Goal: Navigation & Orientation: Find specific page/section

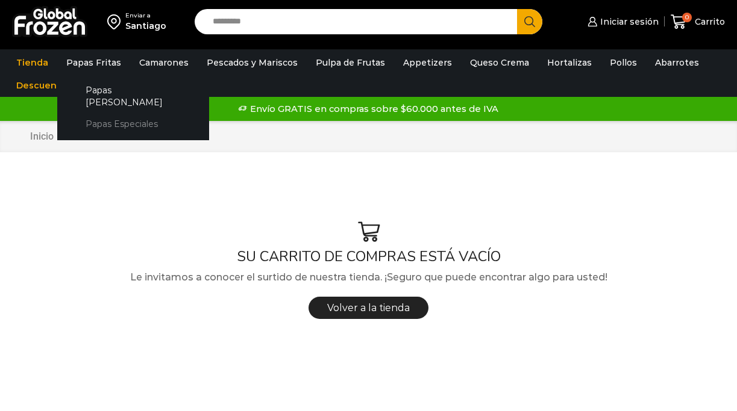
click at [117, 113] on link "Papas Especiales" at bounding box center [133, 124] width 128 height 22
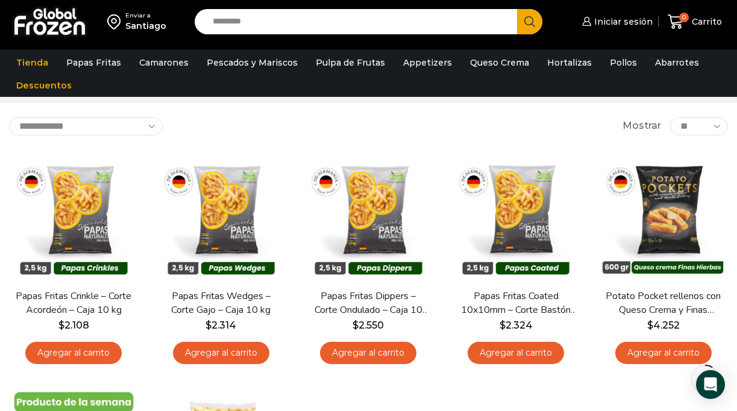
scroll to position [60, 0]
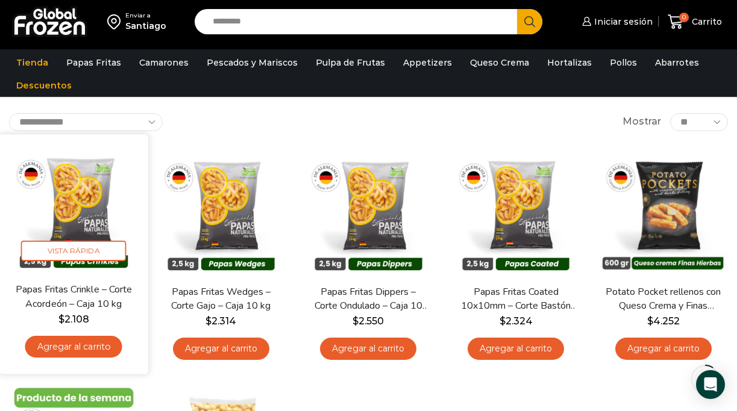
click at [80, 214] on img at bounding box center [73, 208] width 130 height 130
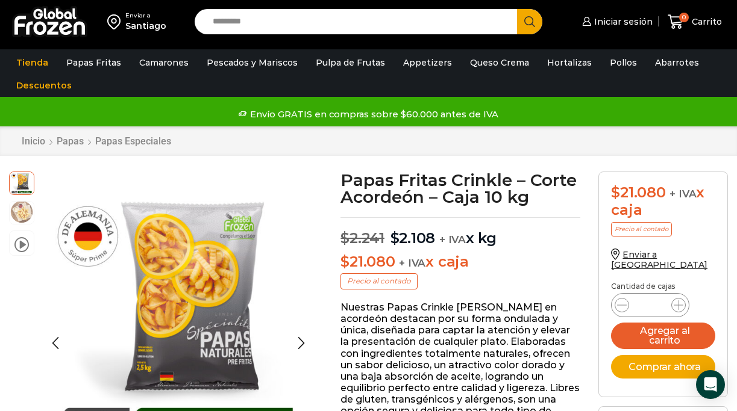
click at [17, 217] on img at bounding box center [22, 212] width 24 height 24
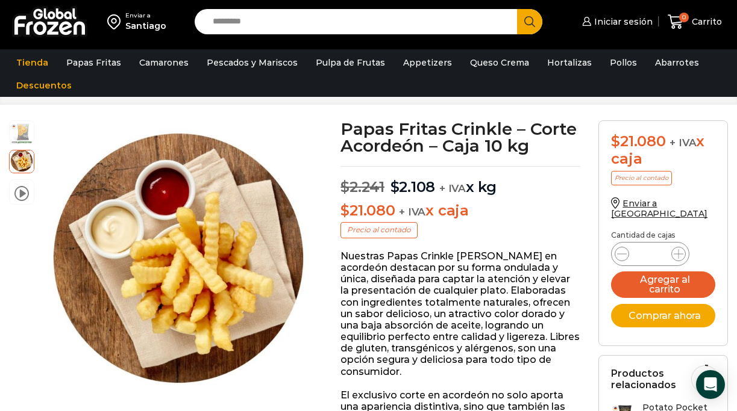
scroll to position [60, 0]
